Goal: Task Accomplishment & Management: Manage account settings

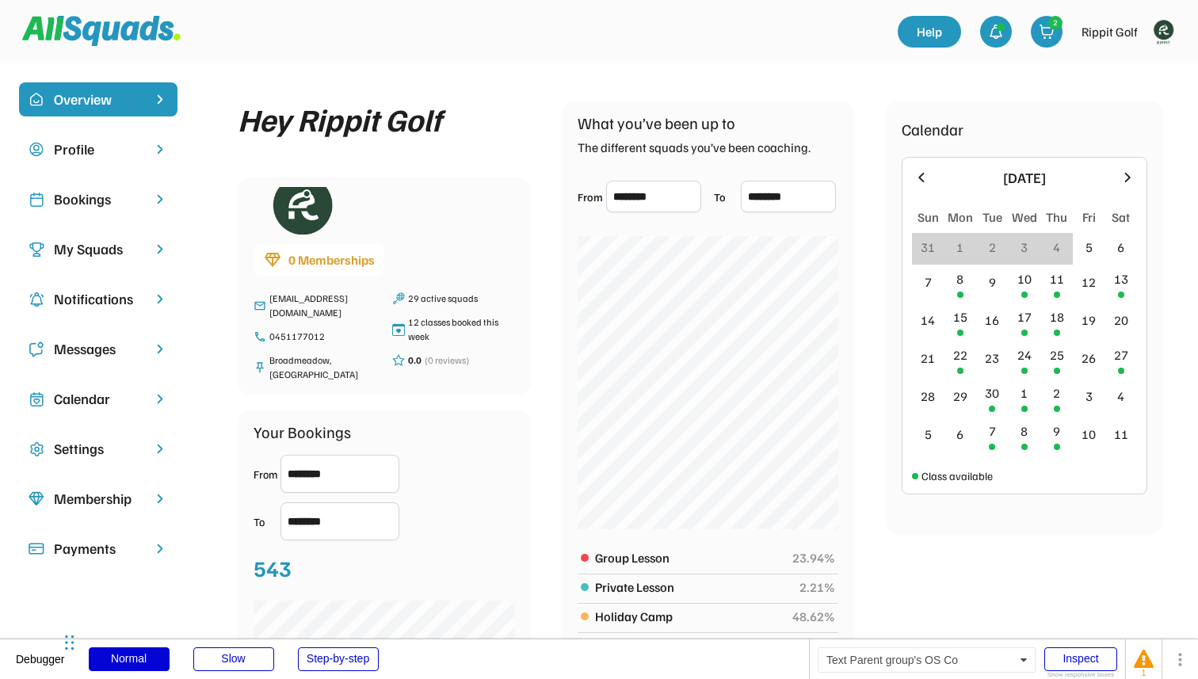
click at [133, 205] on div "Bookings" at bounding box center [98, 199] width 89 height 21
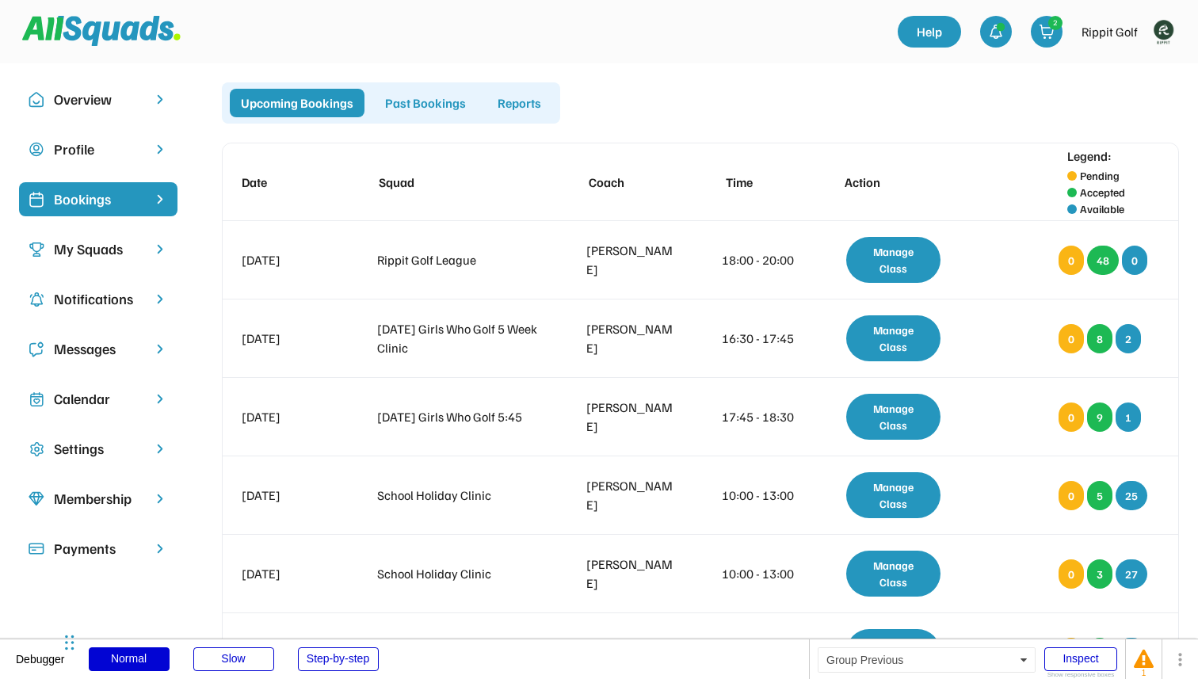
click at [418, 101] on div "Past Bookings" at bounding box center [425, 103] width 103 height 29
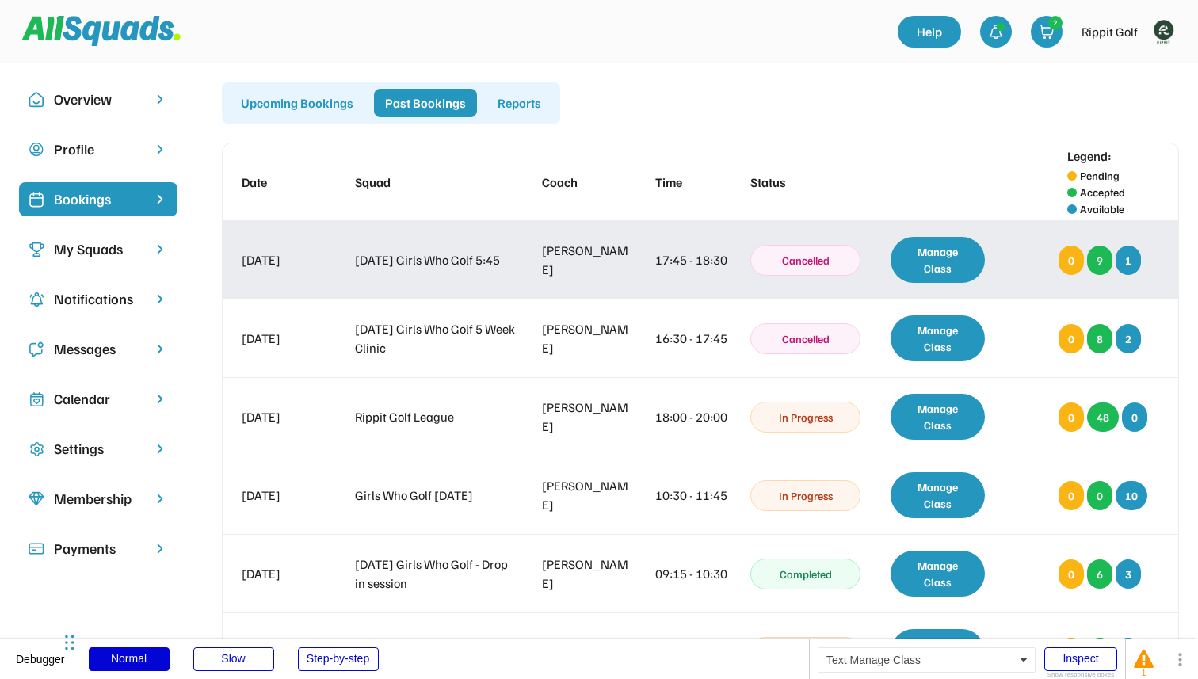
click at [937, 268] on div "Manage Class" at bounding box center [937, 260] width 94 height 46
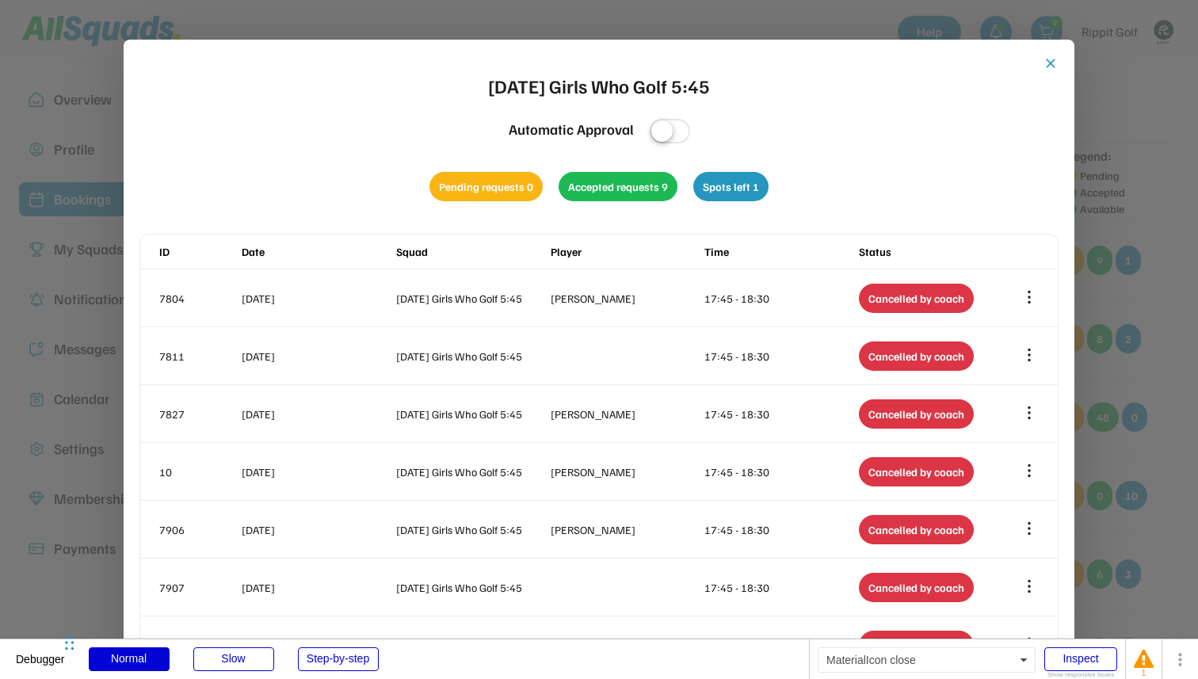
click at [1049, 57] on button "close" at bounding box center [1051, 63] width 16 height 16
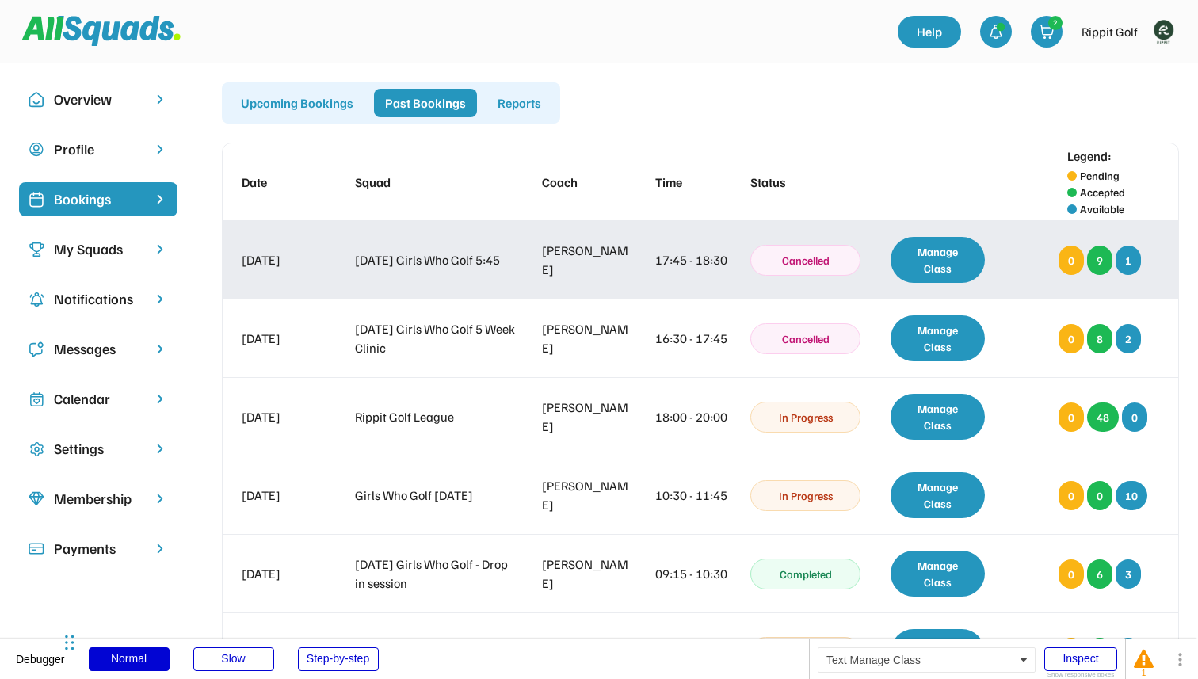
click at [932, 264] on div "Manage Class" at bounding box center [937, 260] width 94 height 46
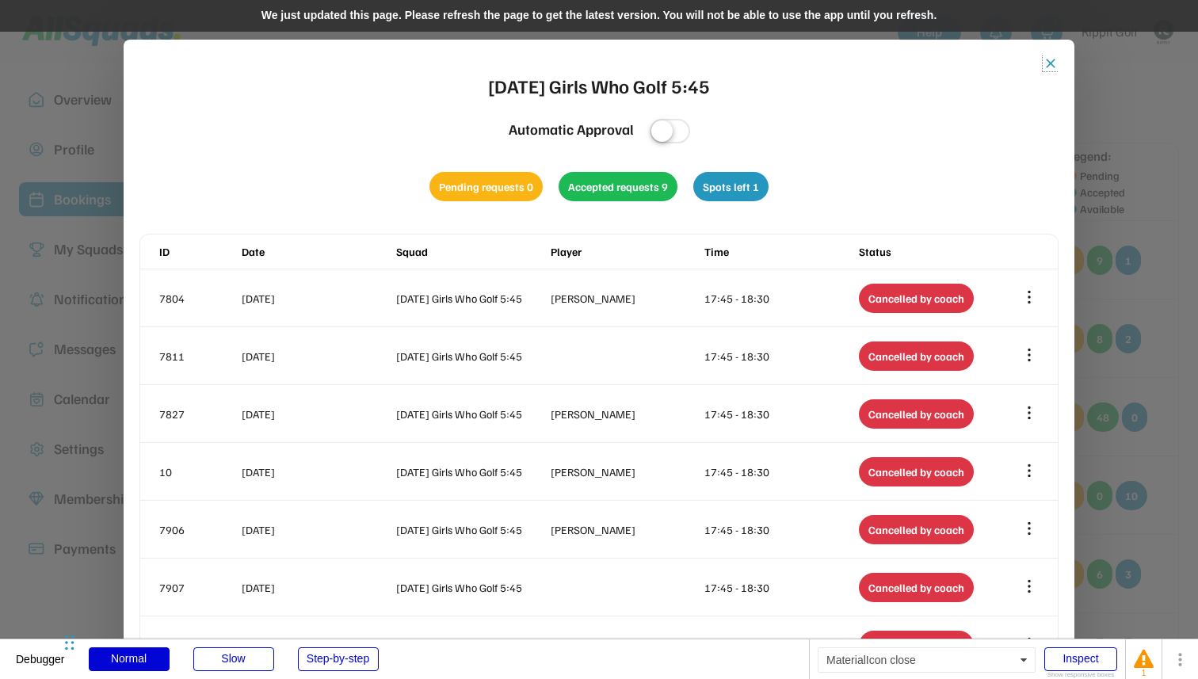
click at [1050, 65] on button "close" at bounding box center [1051, 63] width 16 height 16
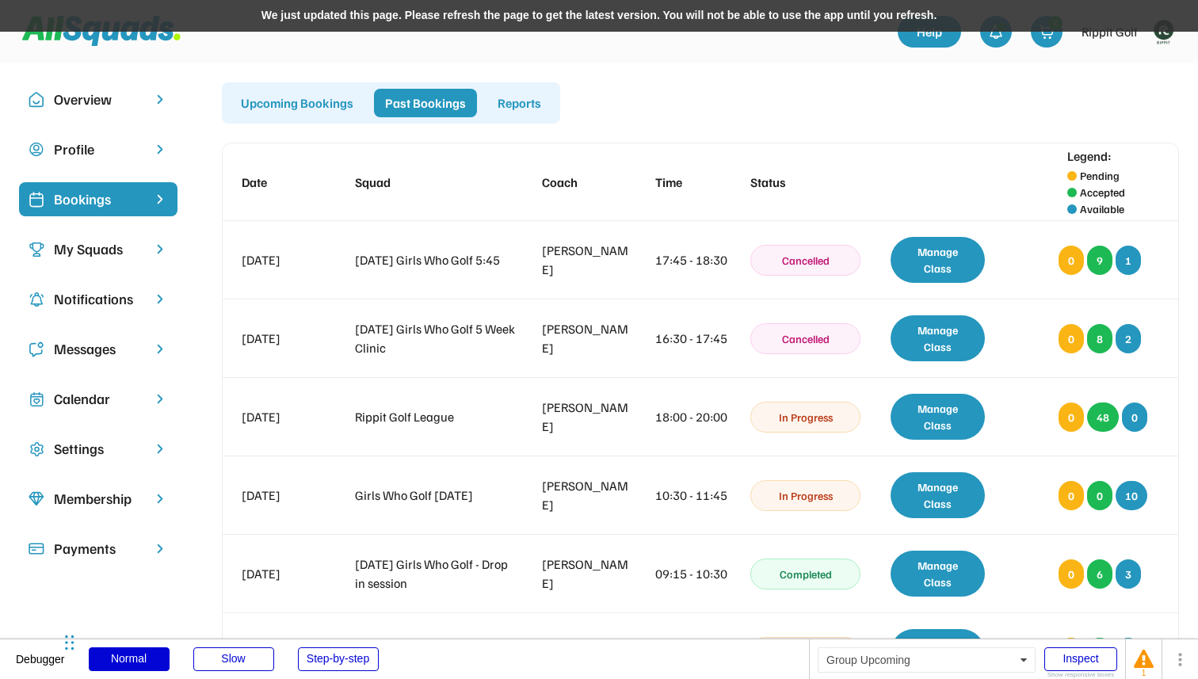
click at [283, 103] on div "Upcoming Bookings" at bounding box center [297, 103] width 135 height 29
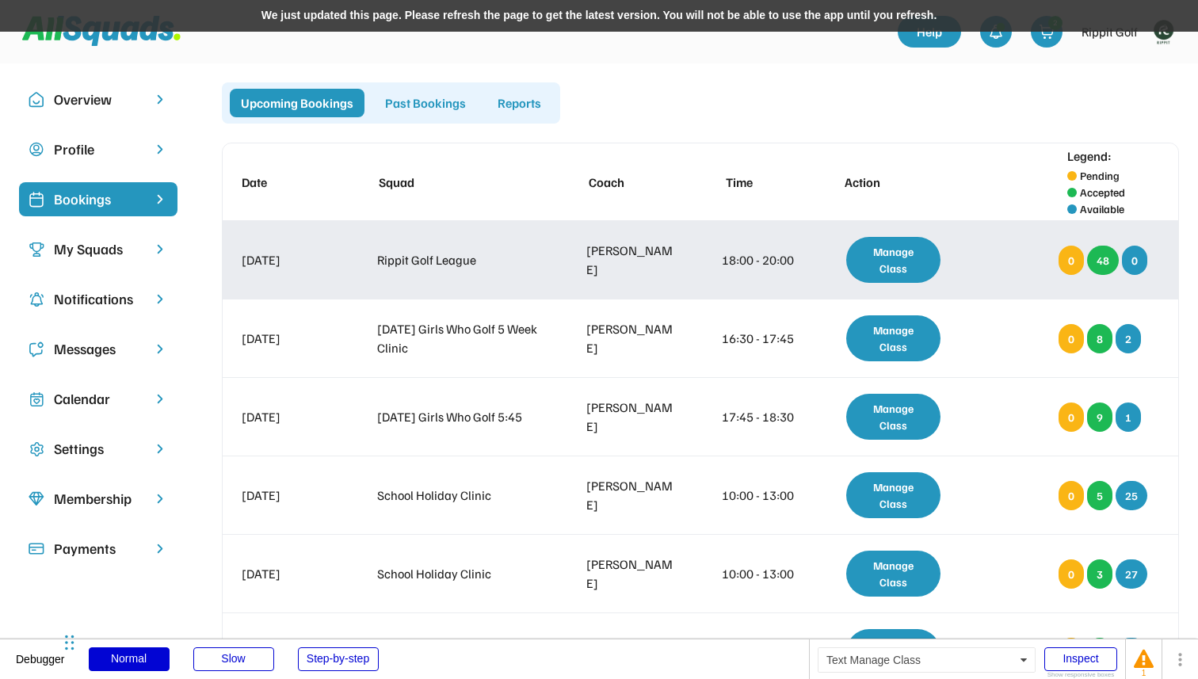
click at [902, 257] on div "Manage Class" at bounding box center [893, 260] width 94 height 46
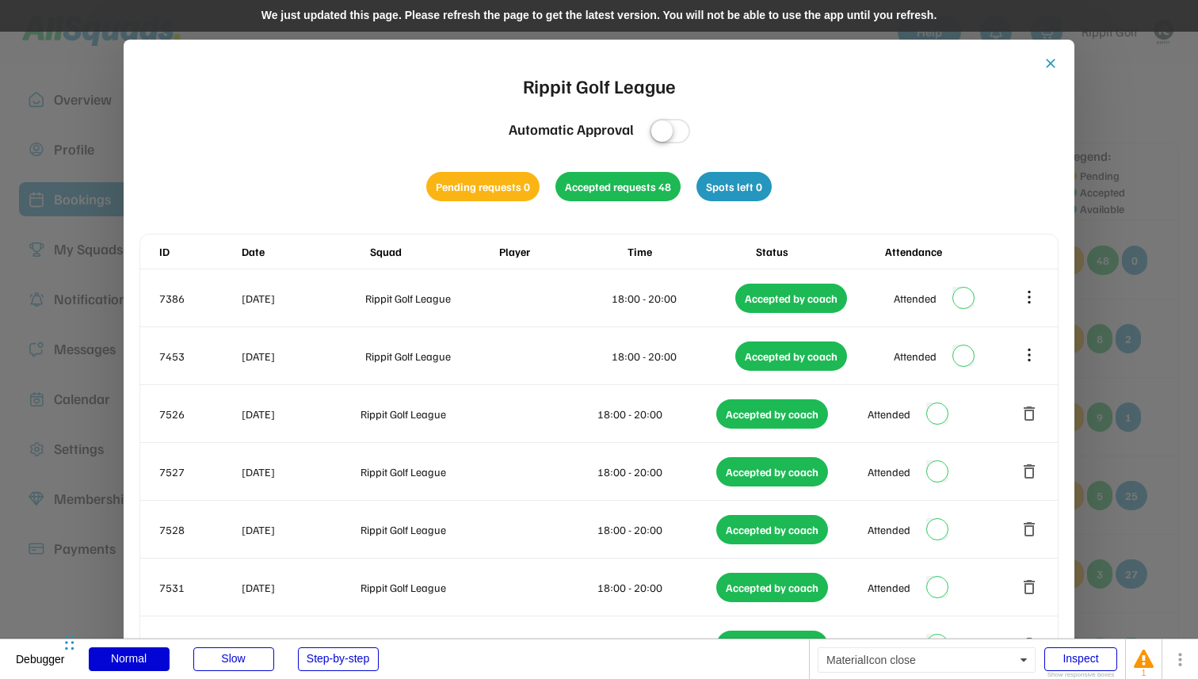
click at [1055, 56] on button "close" at bounding box center [1051, 63] width 16 height 16
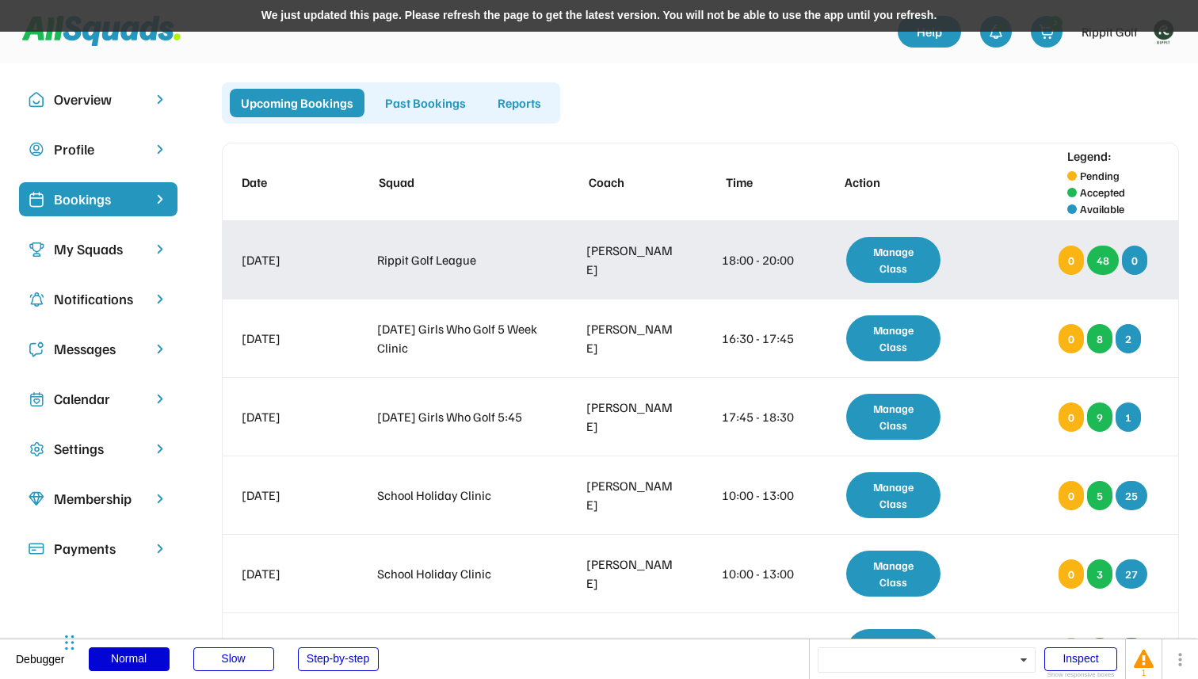
click at [535, 271] on div "[DATE] Rippit Golf League [PERSON_NAME] 18:00 - 20:00 In Progress Manage Class …" at bounding box center [700, 260] width 955 height 78
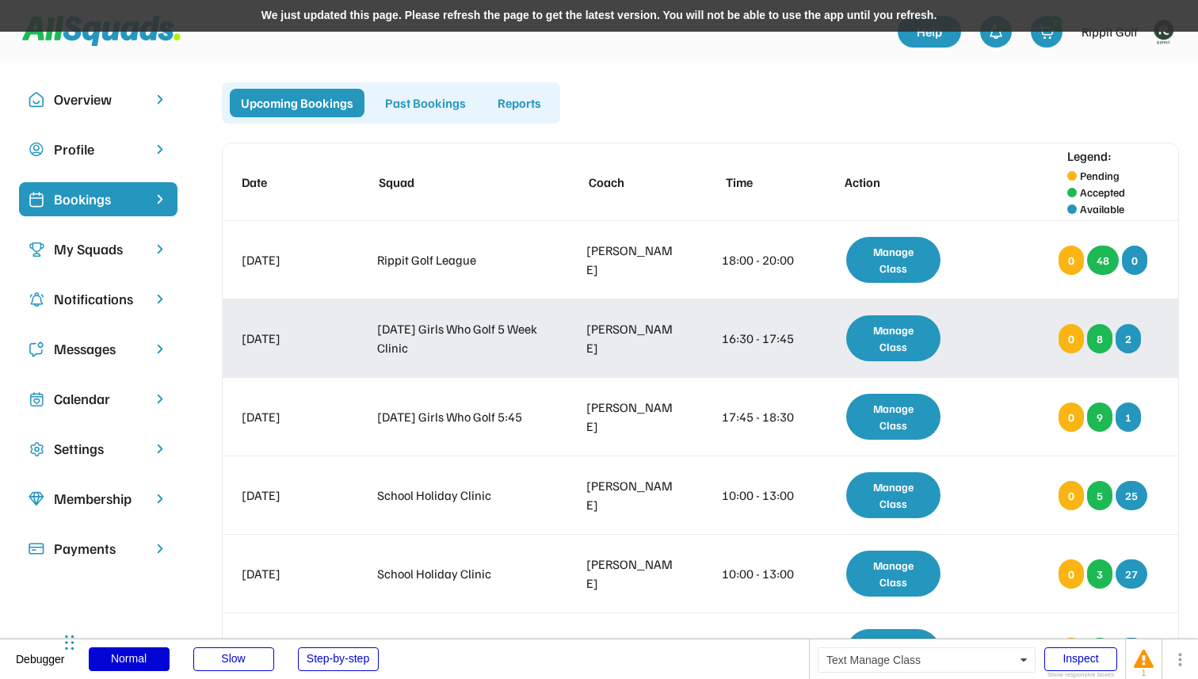
click at [897, 340] on div "Manage Class" at bounding box center [893, 338] width 94 height 46
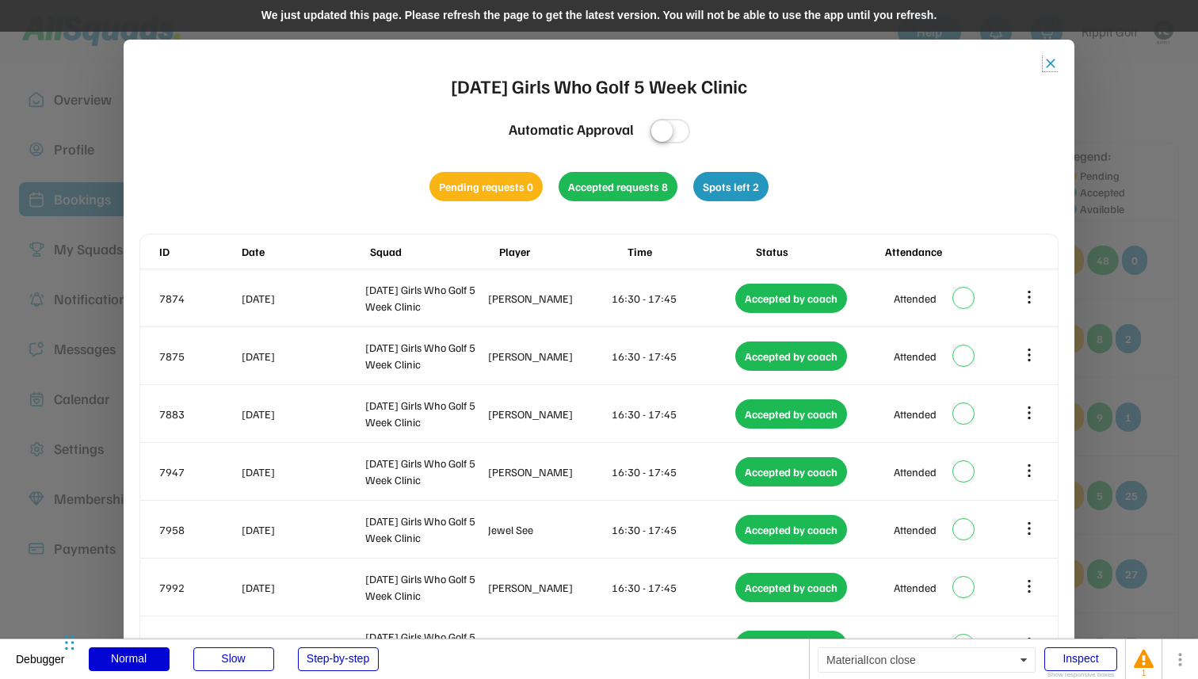
click at [1050, 68] on button "close" at bounding box center [1051, 63] width 16 height 16
